Goal: Task Accomplishment & Management: Manage account settings

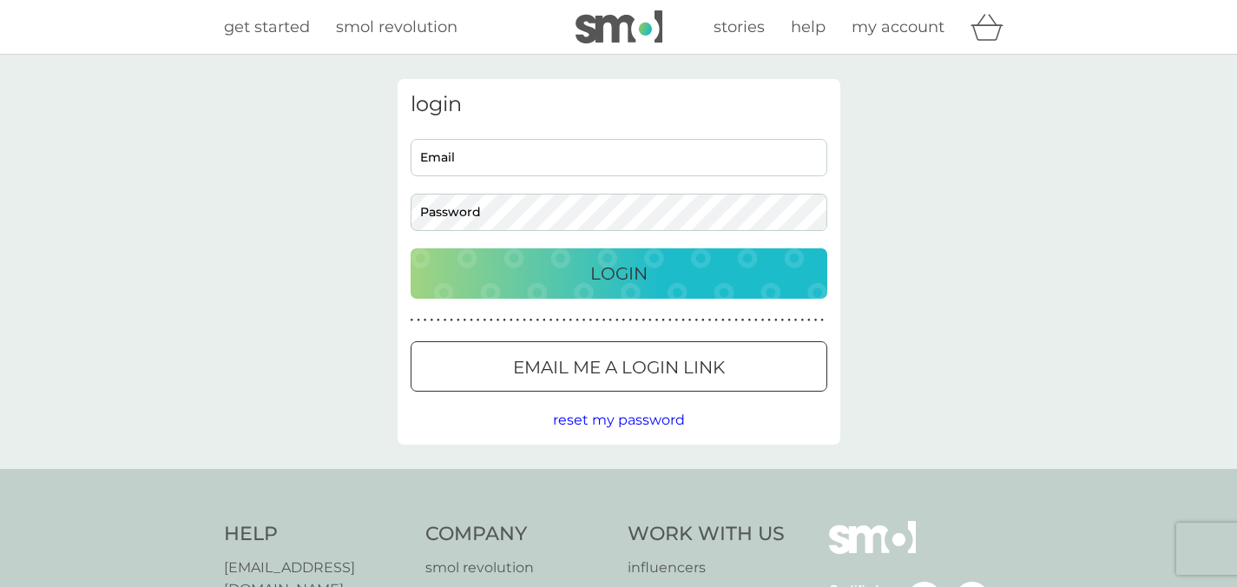
type input "[EMAIL_ADDRESS][DOMAIN_NAME]"
click at [600, 279] on p "Login" at bounding box center [618, 274] width 57 height 28
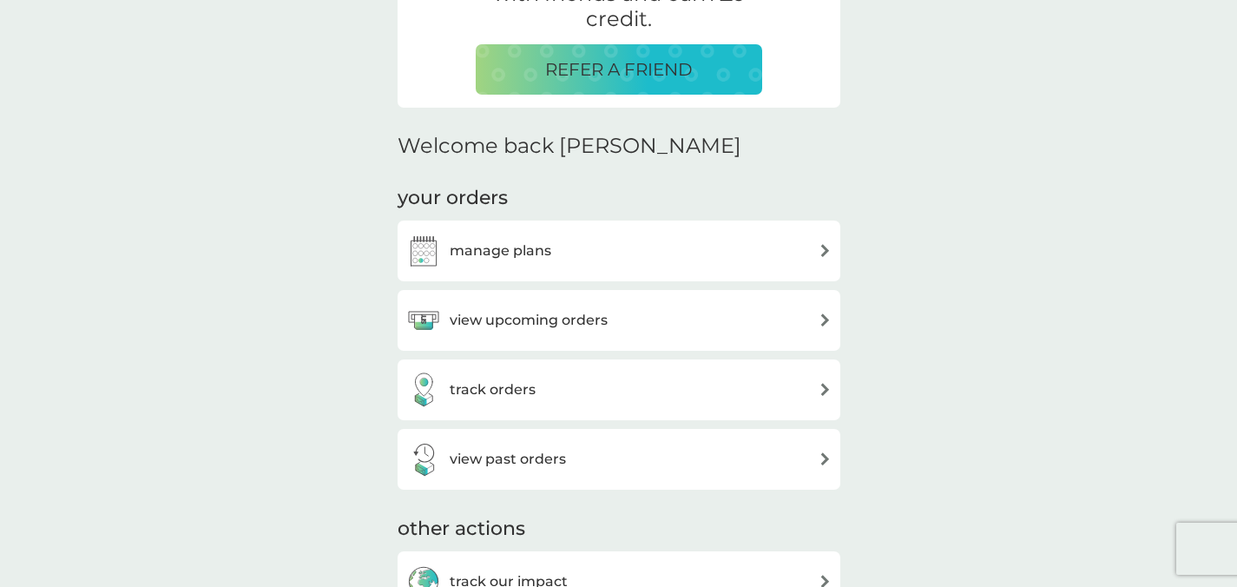
scroll to position [470, 0]
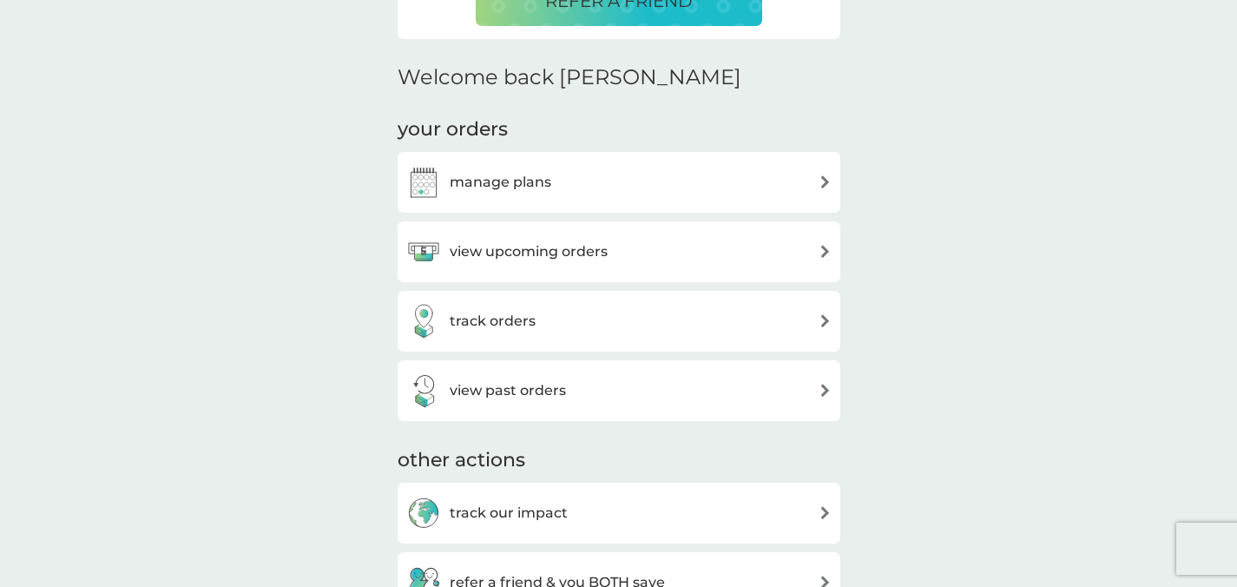
click at [830, 185] on img at bounding box center [825, 181] width 13 height 13
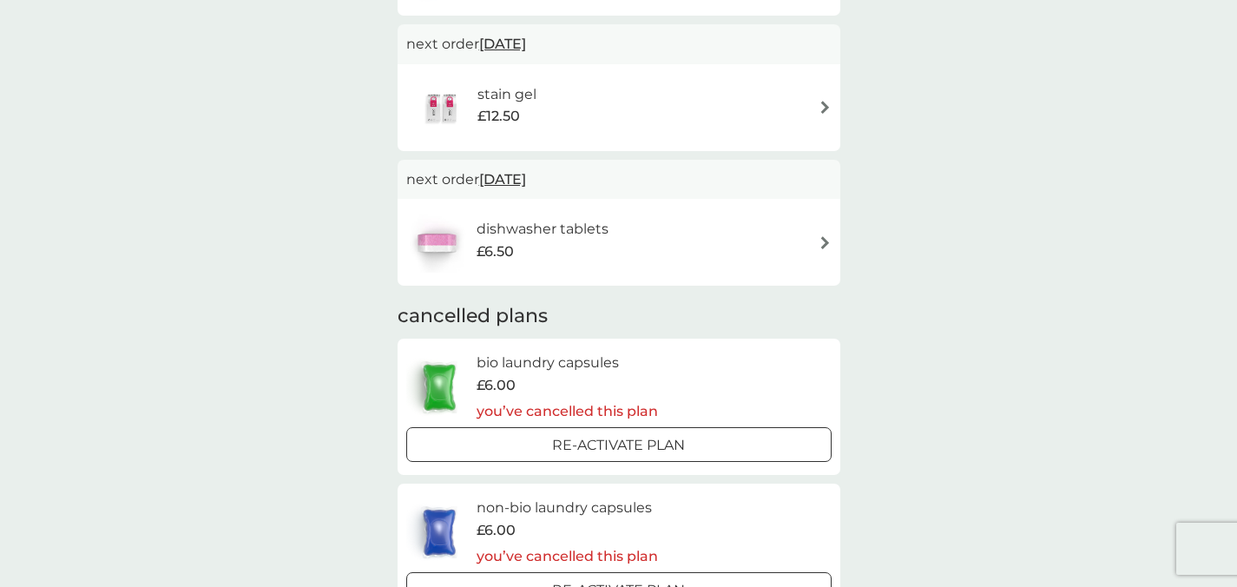
scroll to position [294, 0]
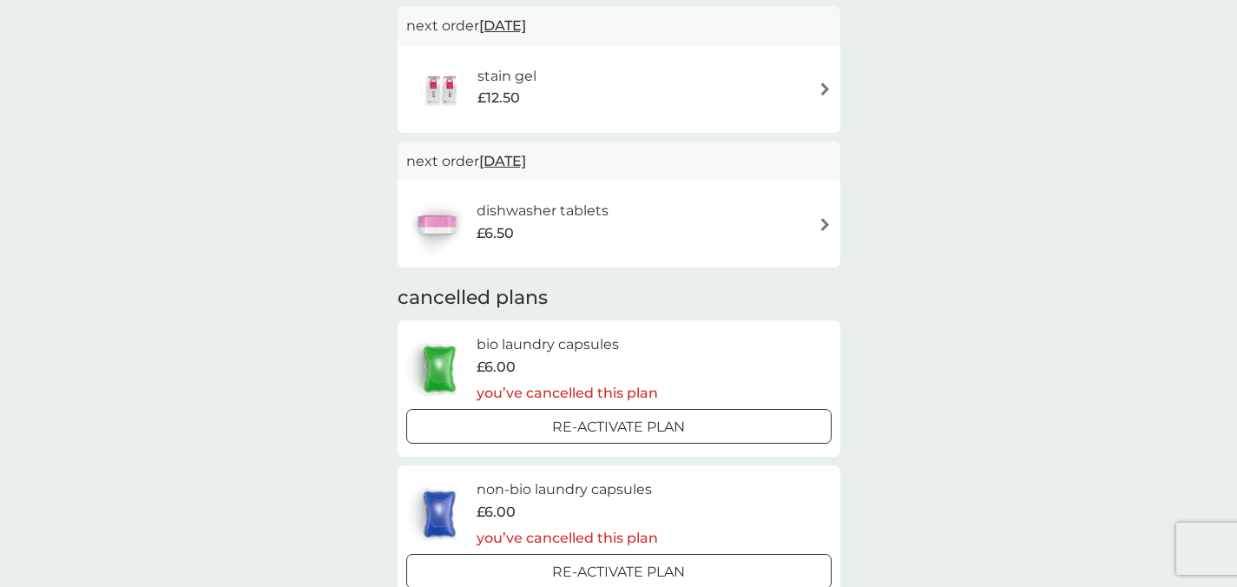
click at [526, 161] on span "5 Jun 2026" at bounding box center [502, 161] width 47 height 34
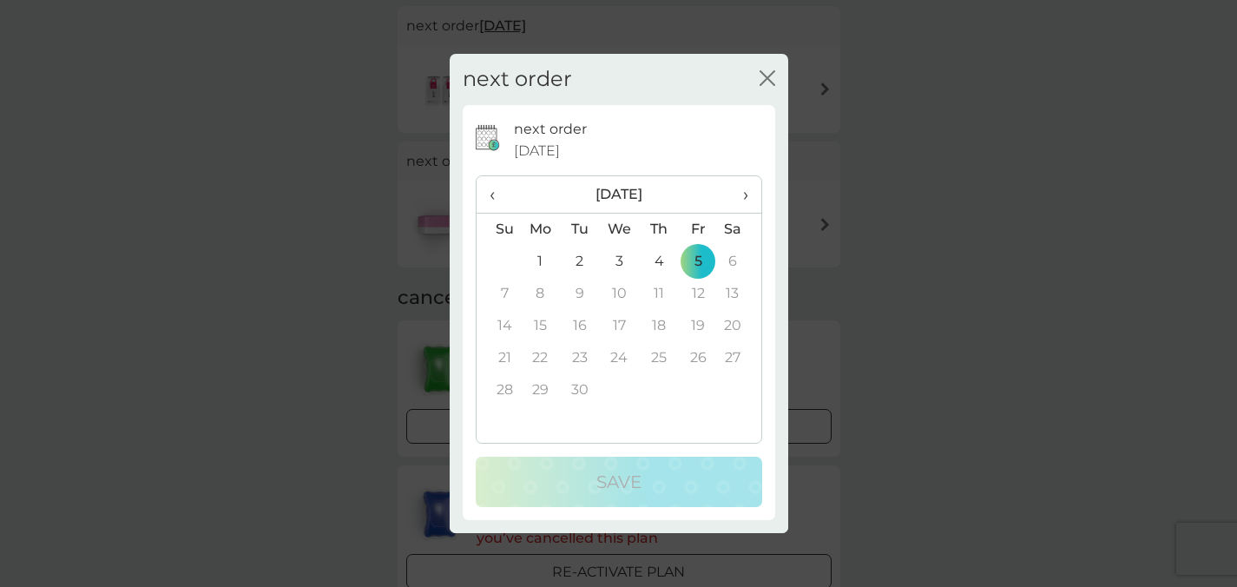
click at [497, 197] on span "‹" at bounding box center [499, 194] width 18 height 36
click at [498, 196] on span "‹" at bounding box center [499, 194] width 18 height 36
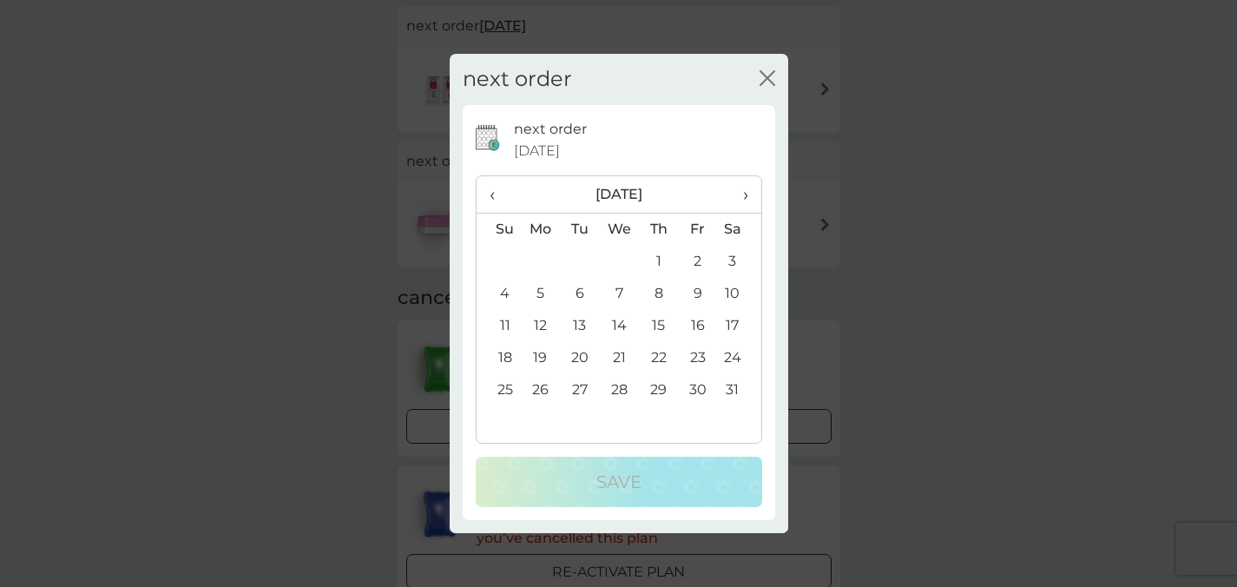
click at [498, 196] on span "‹" at bounding box center [499, 194] width 18 height 36
click at [499, 196] on span "‹" at bounding box center [499, 194] width 18 height 36
click at [493, 195] on span "‹" at bounding box center [499, 194] width 18 height 36
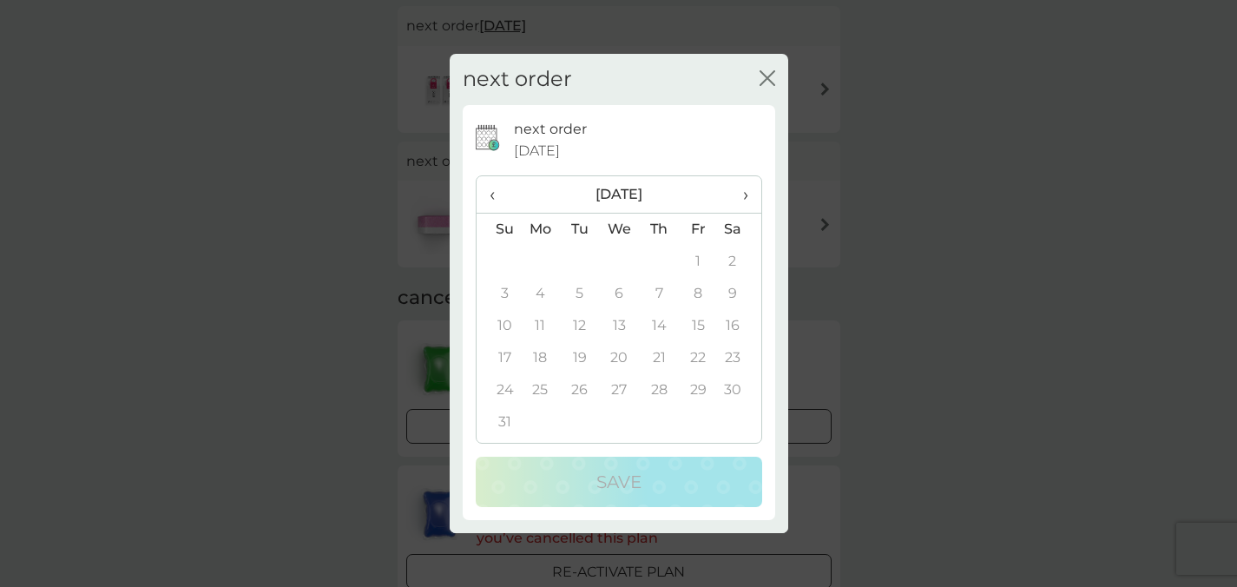
click at [744, 199] on span "›" at bounding box center [738, 194] width 17 height 36
click at [729, 294] on td "13" at bounding box center [738, 294] width 43 height 32
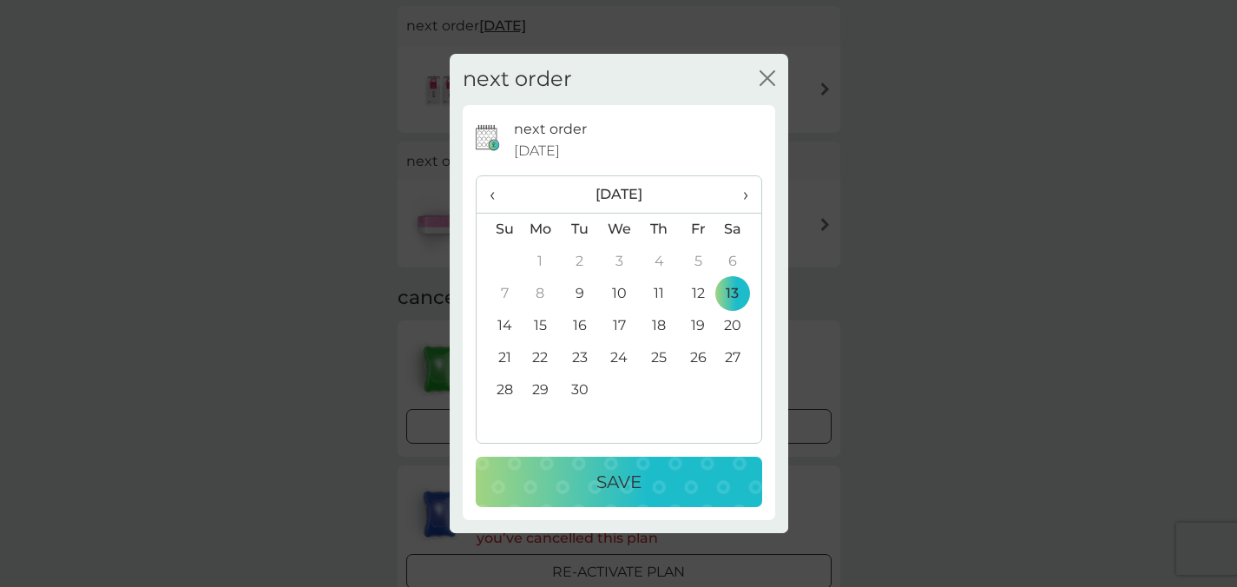
click at [665, 491] on div "Save" at bounding box center [619, 482] width 252 height 28
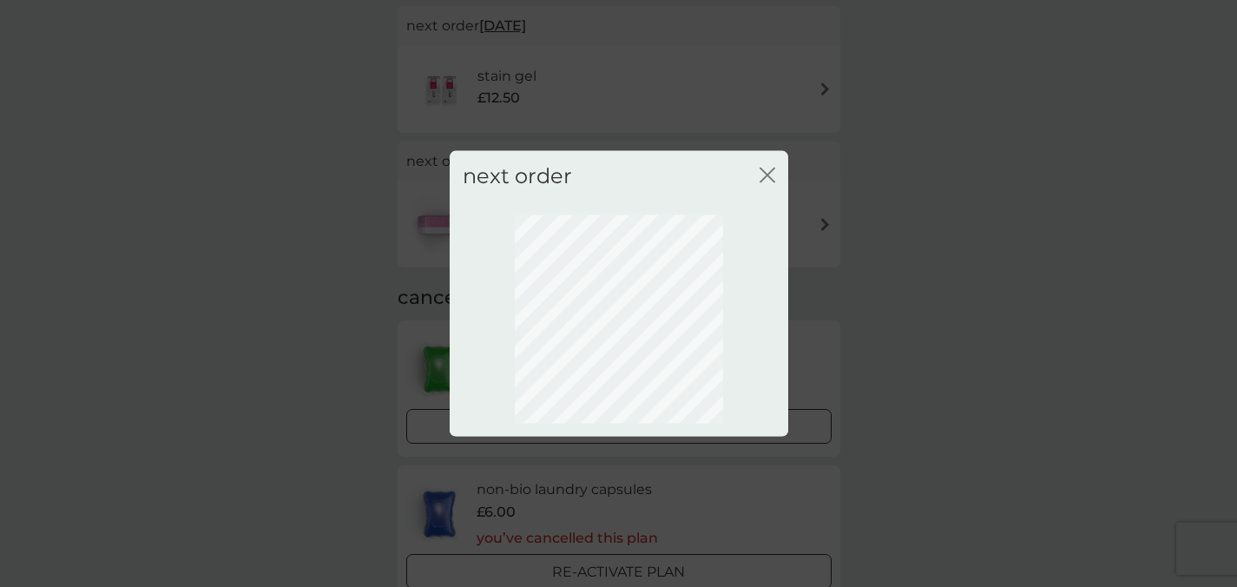
scroll to position [24, 0]
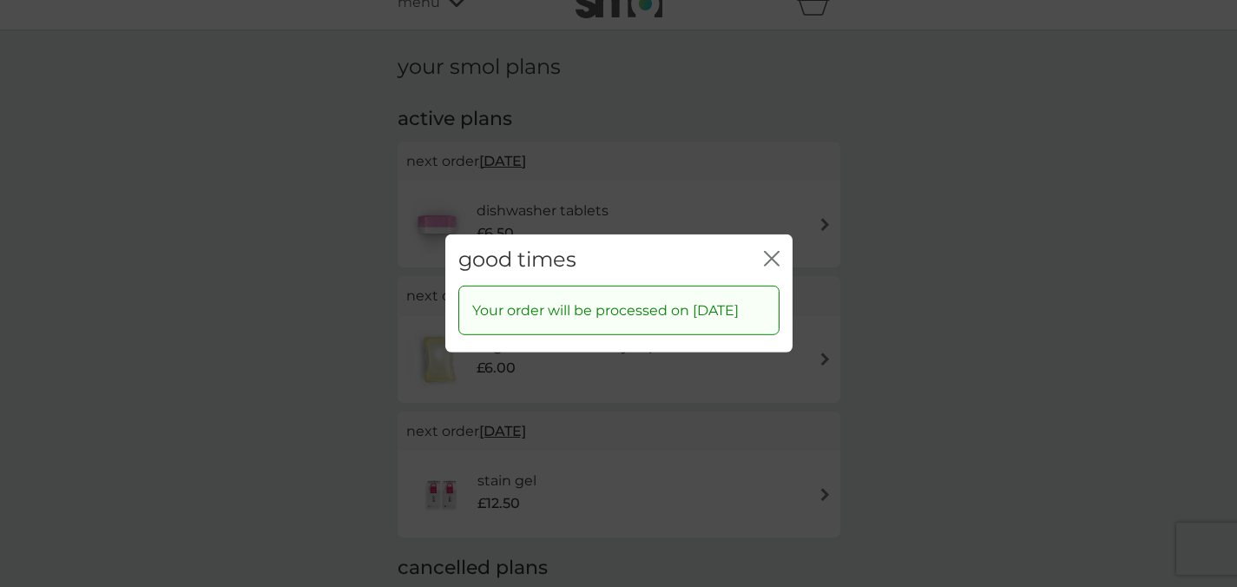
click at [772, 252] on icon "close" at bounding box center [775, 259] width 7 height 14
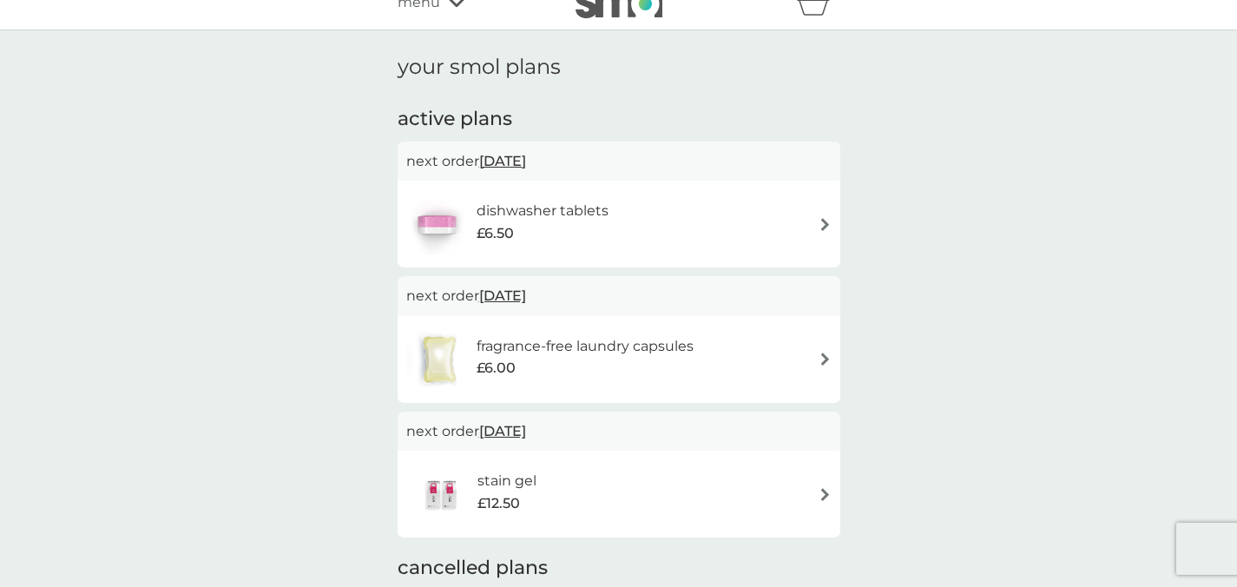
click at [571, 345] on h6 "fragrance-free laundry capsules" at bounding box center [585, 346] width 217 height 23
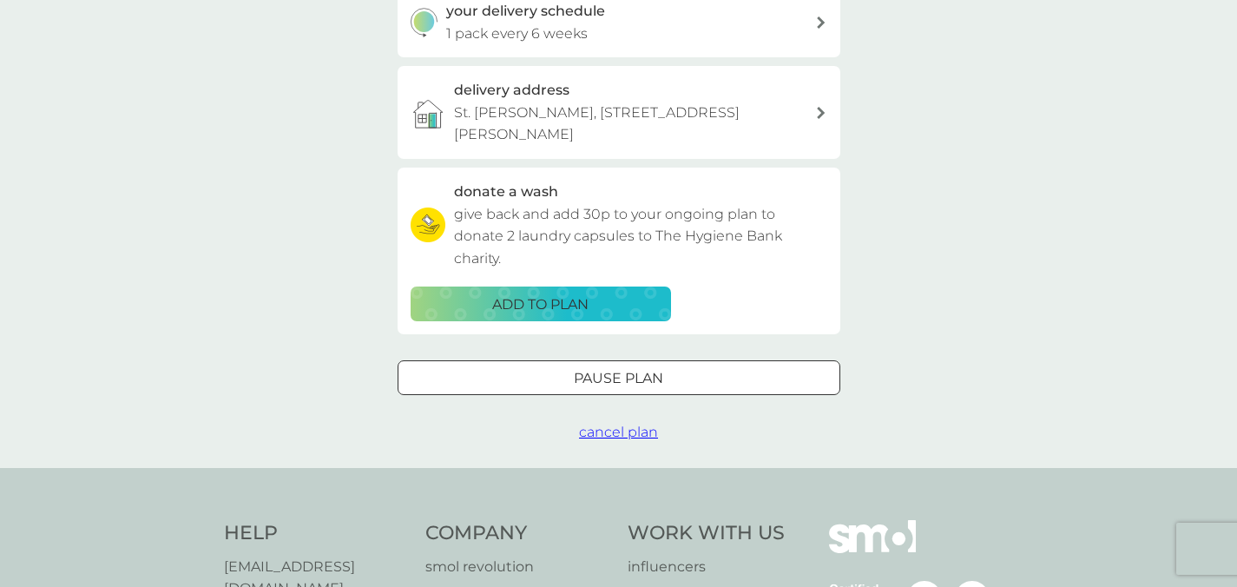
scroll to position [445, 0]
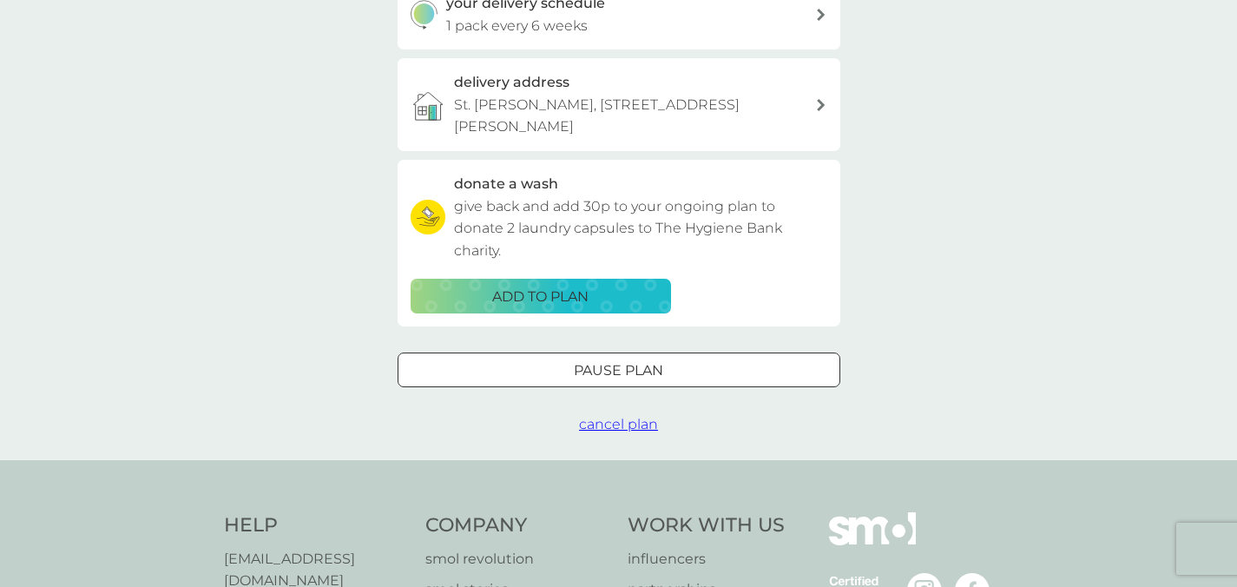
click at [647, 374] on div at bounding box center [619, 371] width 62 height 18
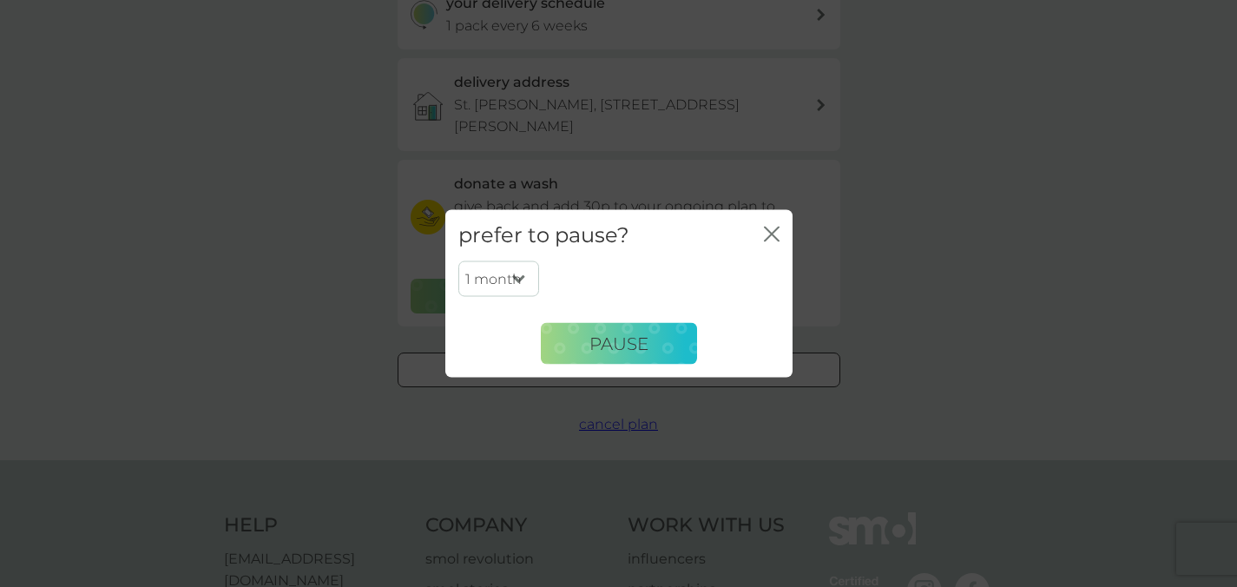
click at [522, 279] on select "1 month 2 months 3 months 4 months 5 months 6 months" at bounding box center [498, 278] width 81 height 36
click at [769, 231] on icon "close" at bounding box center [768, 234] width 7 height 14
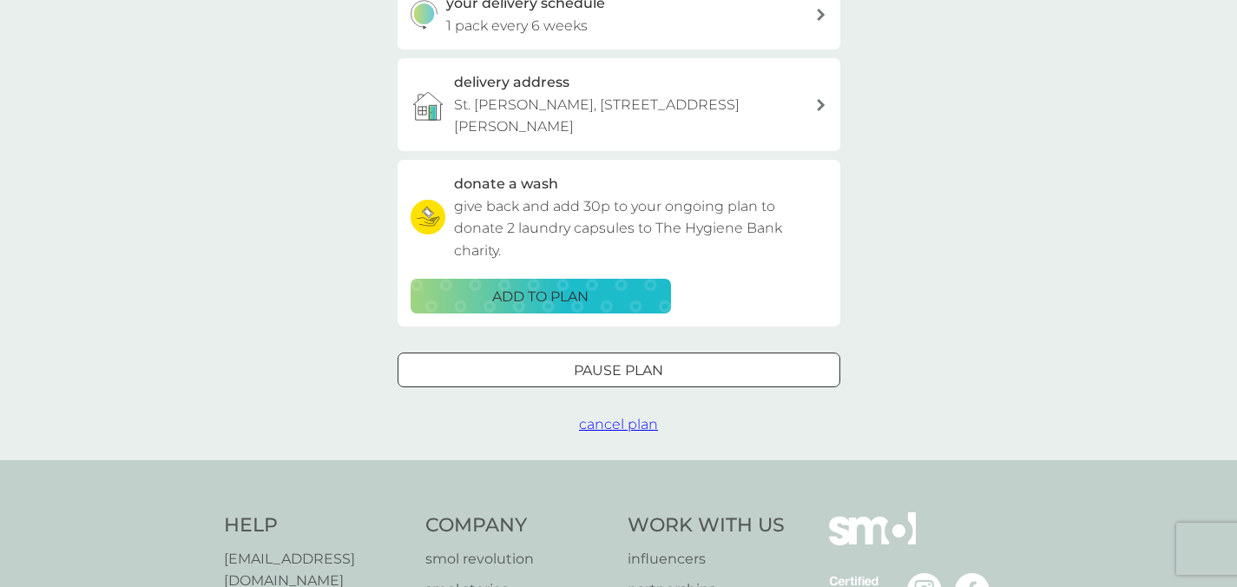
click at [615, 425] on span "cancel plan" at bounding box center [618, 424] width 79 height 16
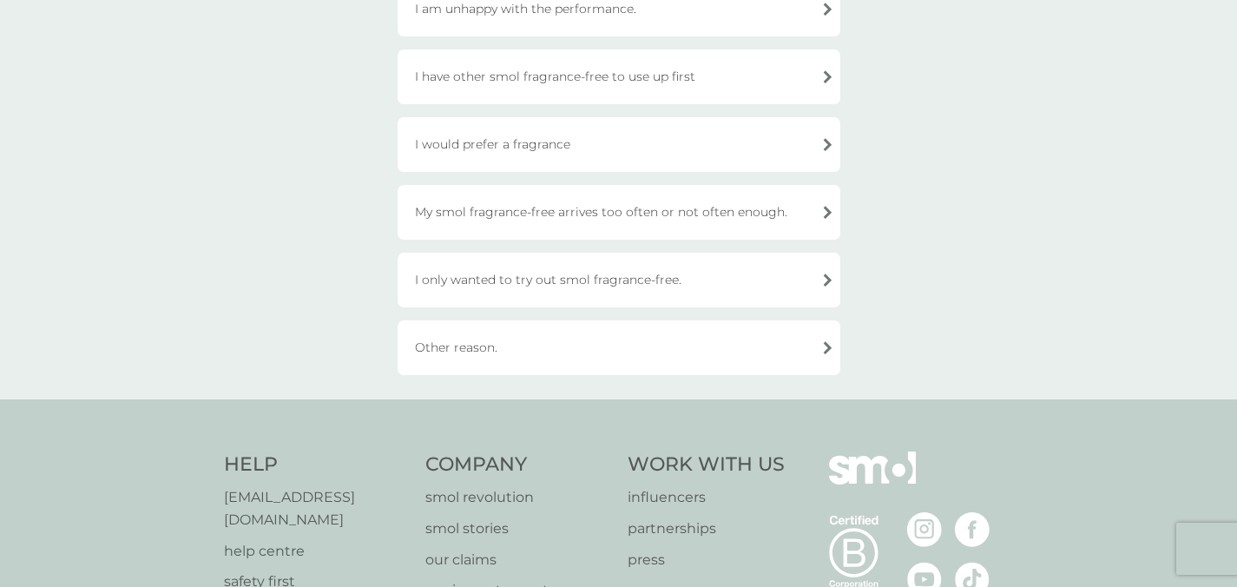
scroll to position [426, 0]
click at [624, 82] on div "I have other smol fragrance-free to use up first" at bounding box center [619, 77] width 443 height 55
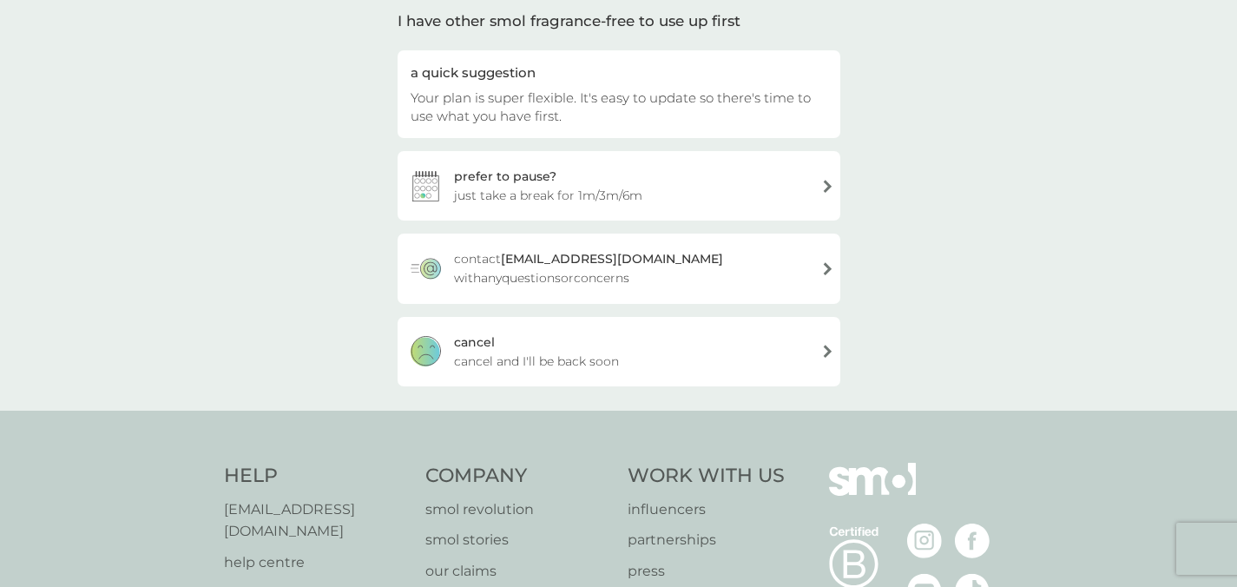
scroll to position [120, 0]
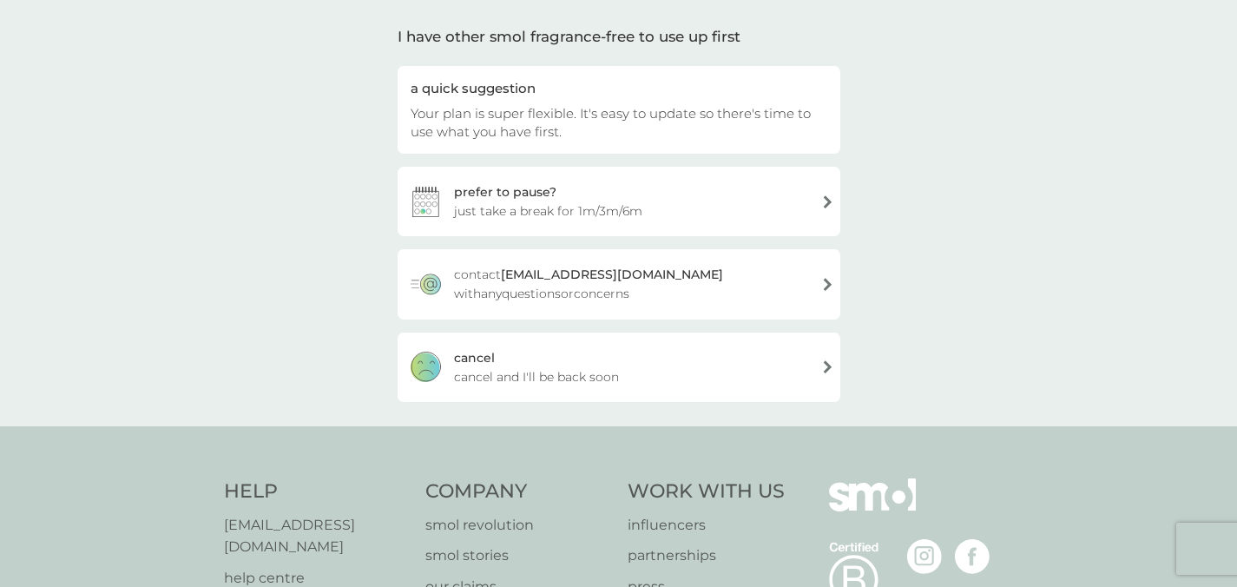
click at [611, 365] on div "cancel cancel and I'll be back soon" at bounding box center [619, 366] width 443 height 69
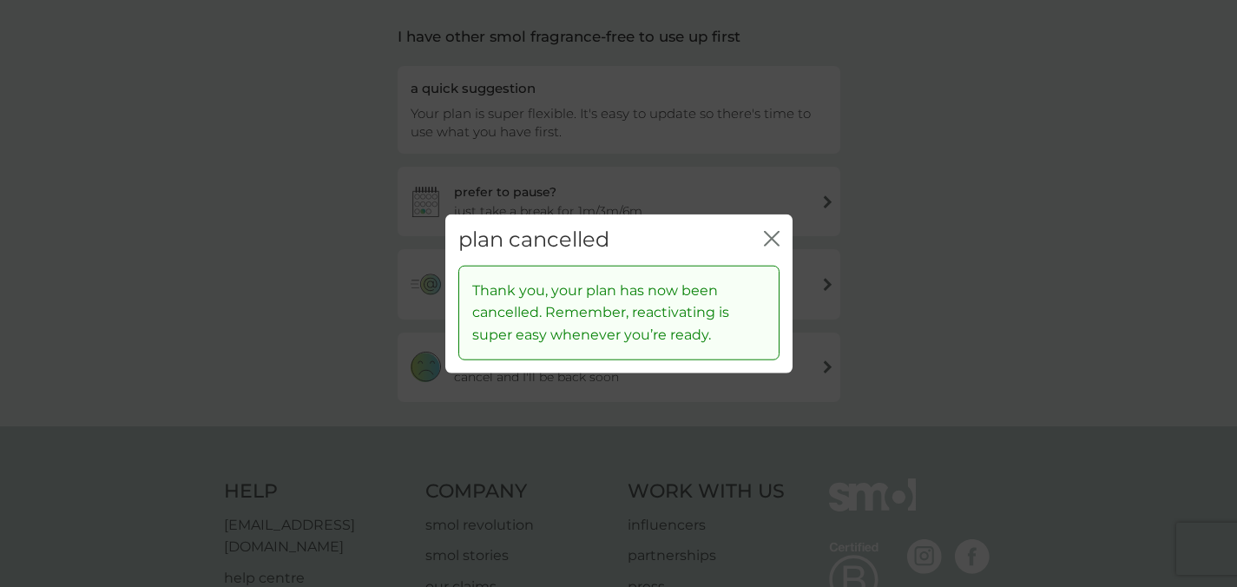
click at [767, 240] on icon "close" at bounding box center [772, 239] width 16 height 16
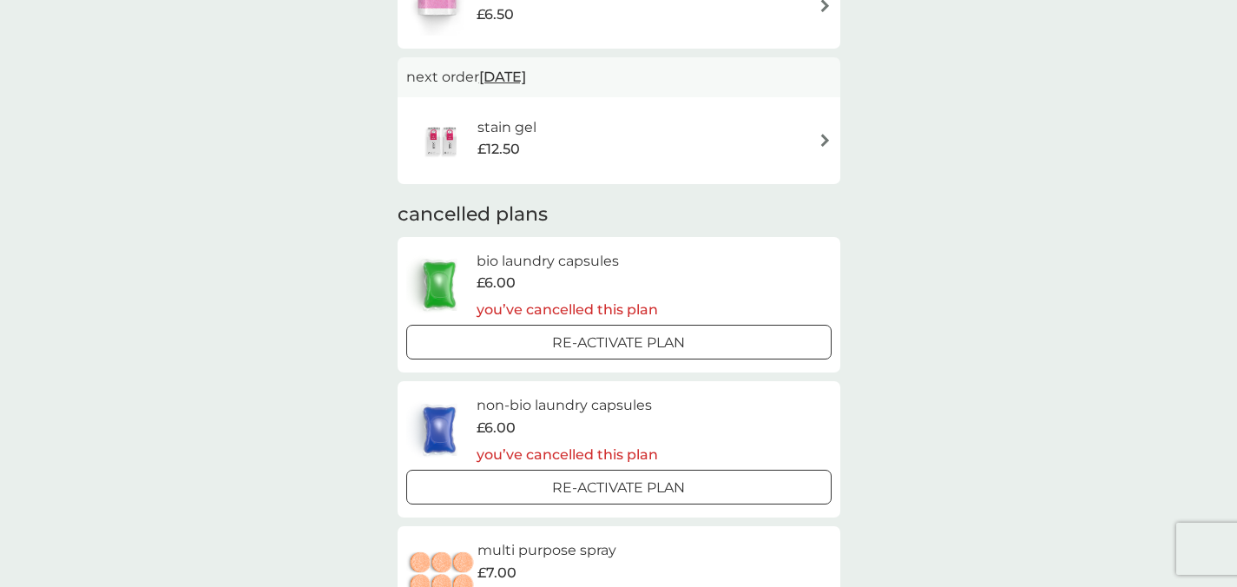
scroll to position [122, 0]
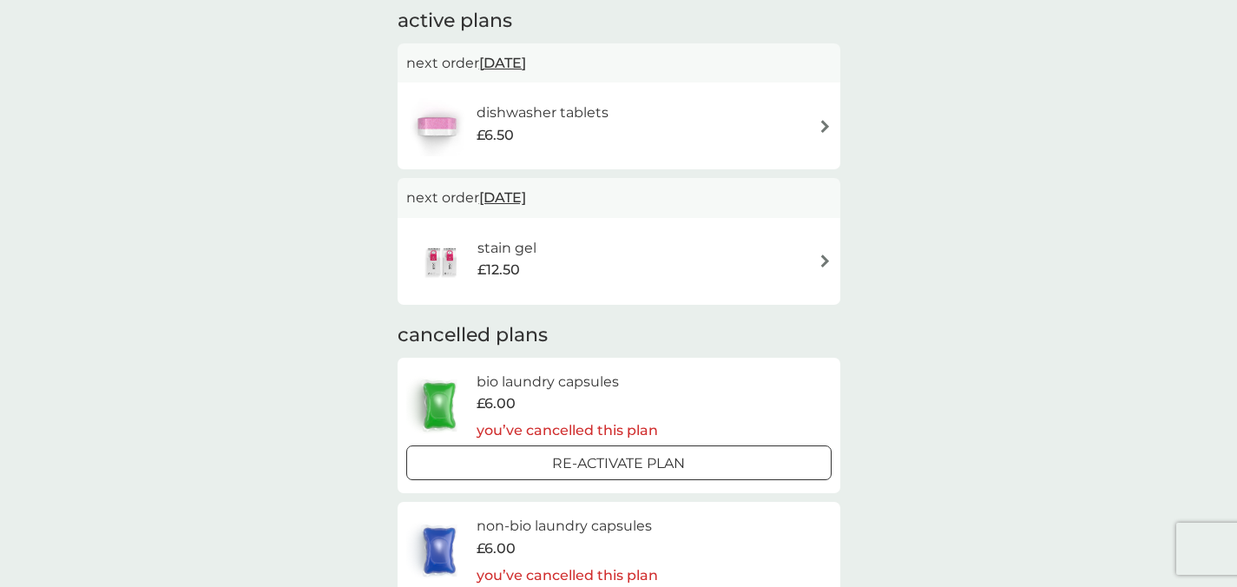
click at [825, 264] on img at bounding box center [825, 260] width 13 height 13
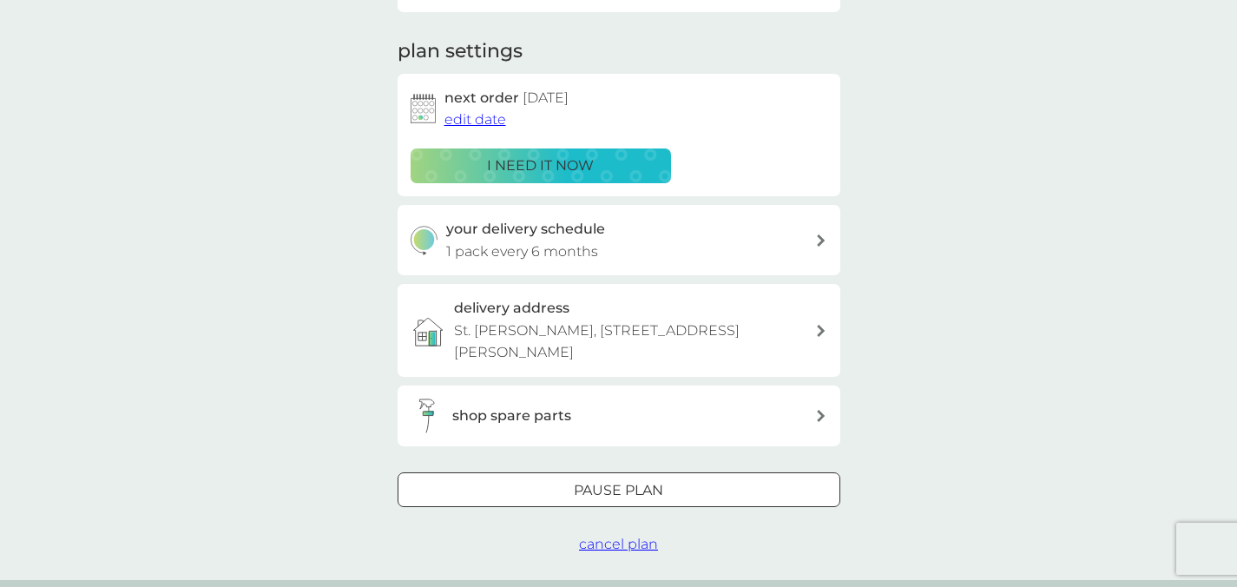
scroll to position [234, 0]
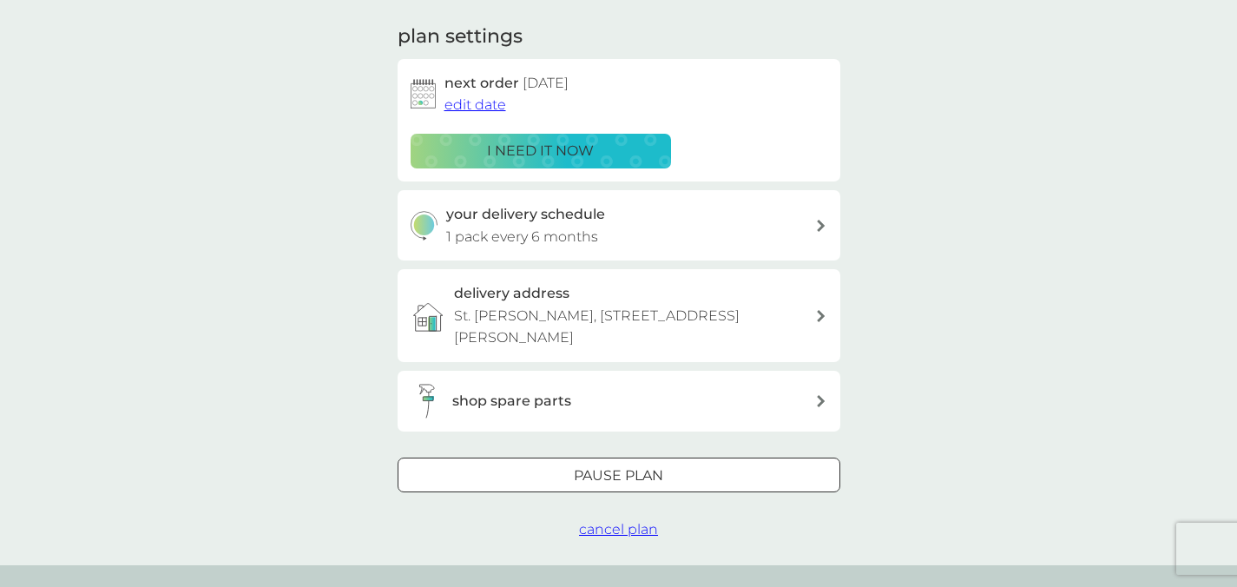
click at [621, 529] on span "cancel plan" at bounding box center [618, 529] width 79 height 16
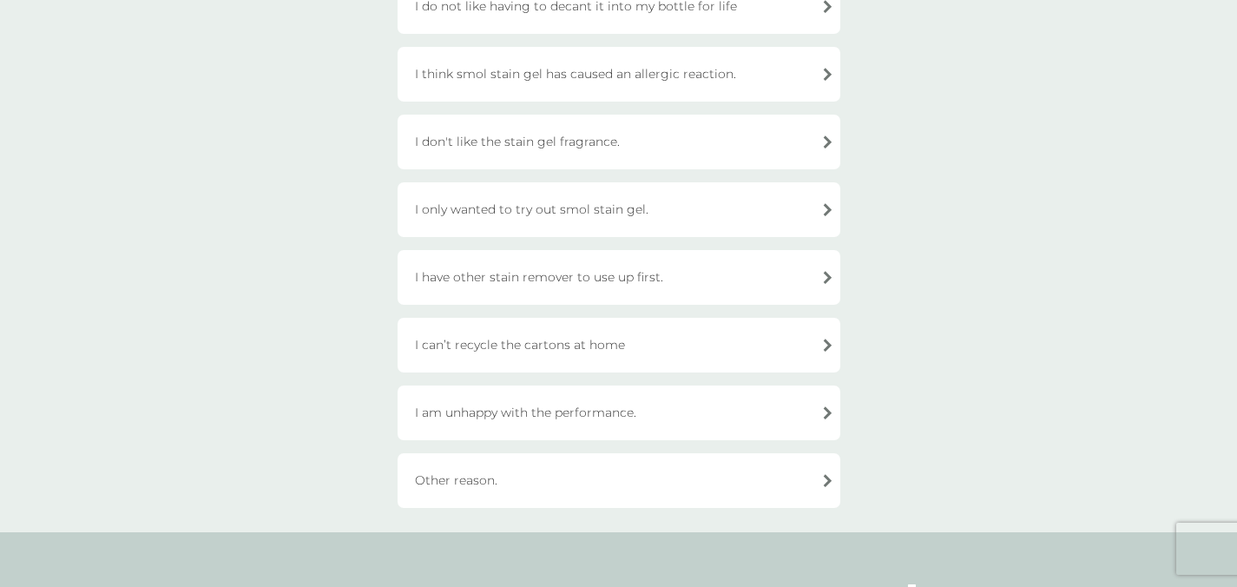
scroll to position [765, 0]
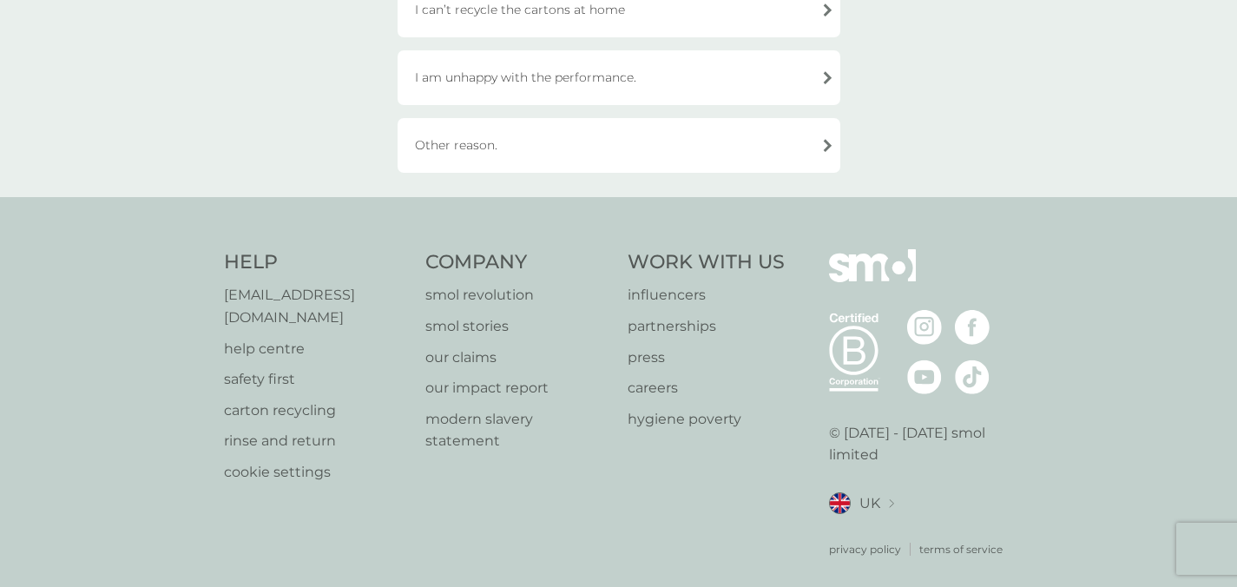
click at [539, 149] on div "Other reason." at bounding box center [619, 145] width 443 height 55
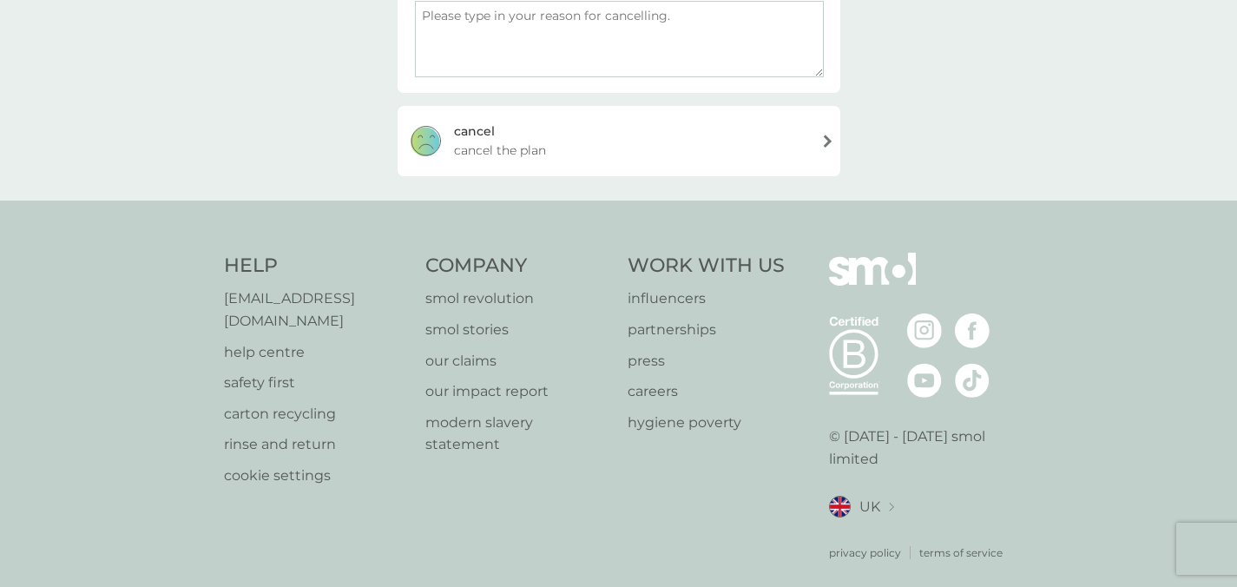
click at [525, 150] on span "cancel the plan" at bounding box center [500, 150] width 92 height 19
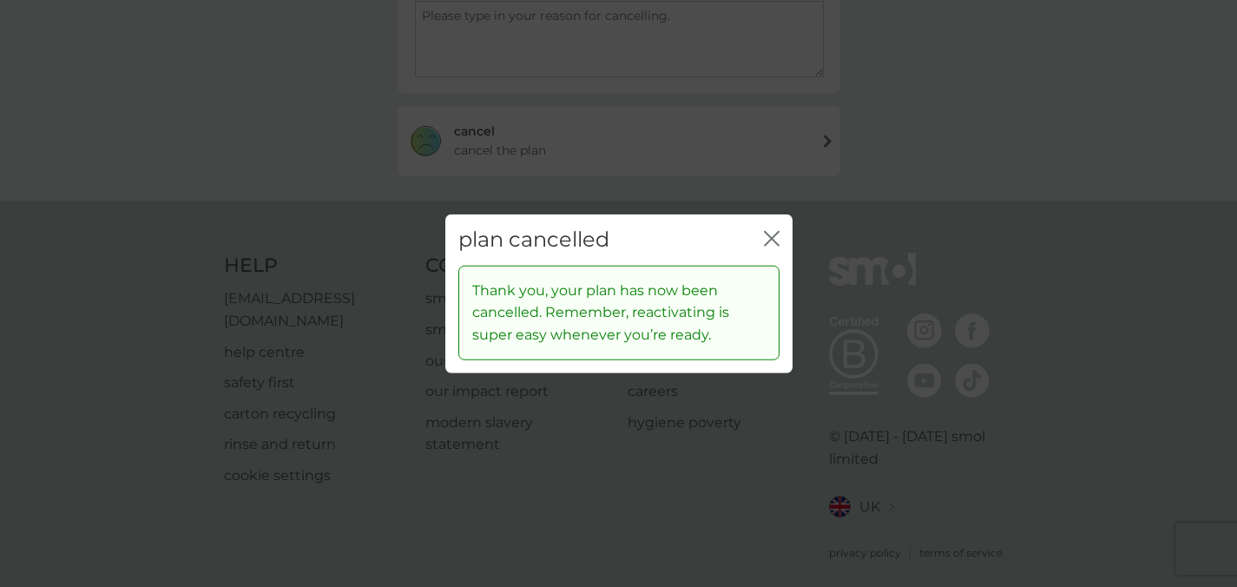
click at [770, 238] on icon "close" at bounding box center [768, 239] width 7 height 14
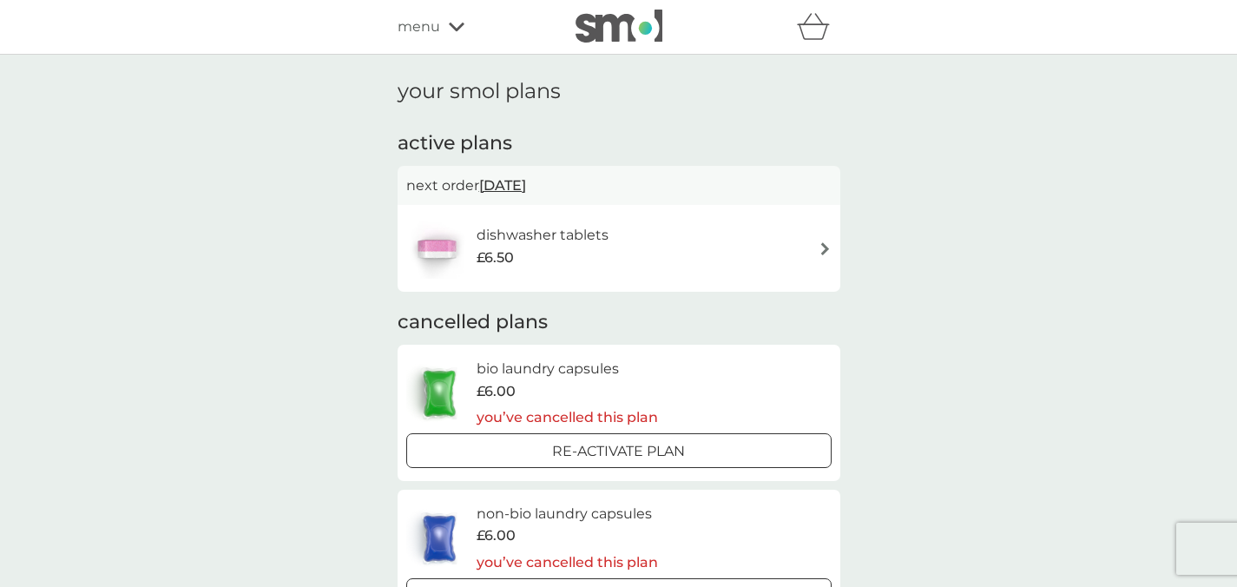
click at [577, 232] on h6 "dishwasher tablets" at bounding box center [543, 235] width 132 height 23
